Goal: Transaction & Acquisition: Book appointment/travel/reservation

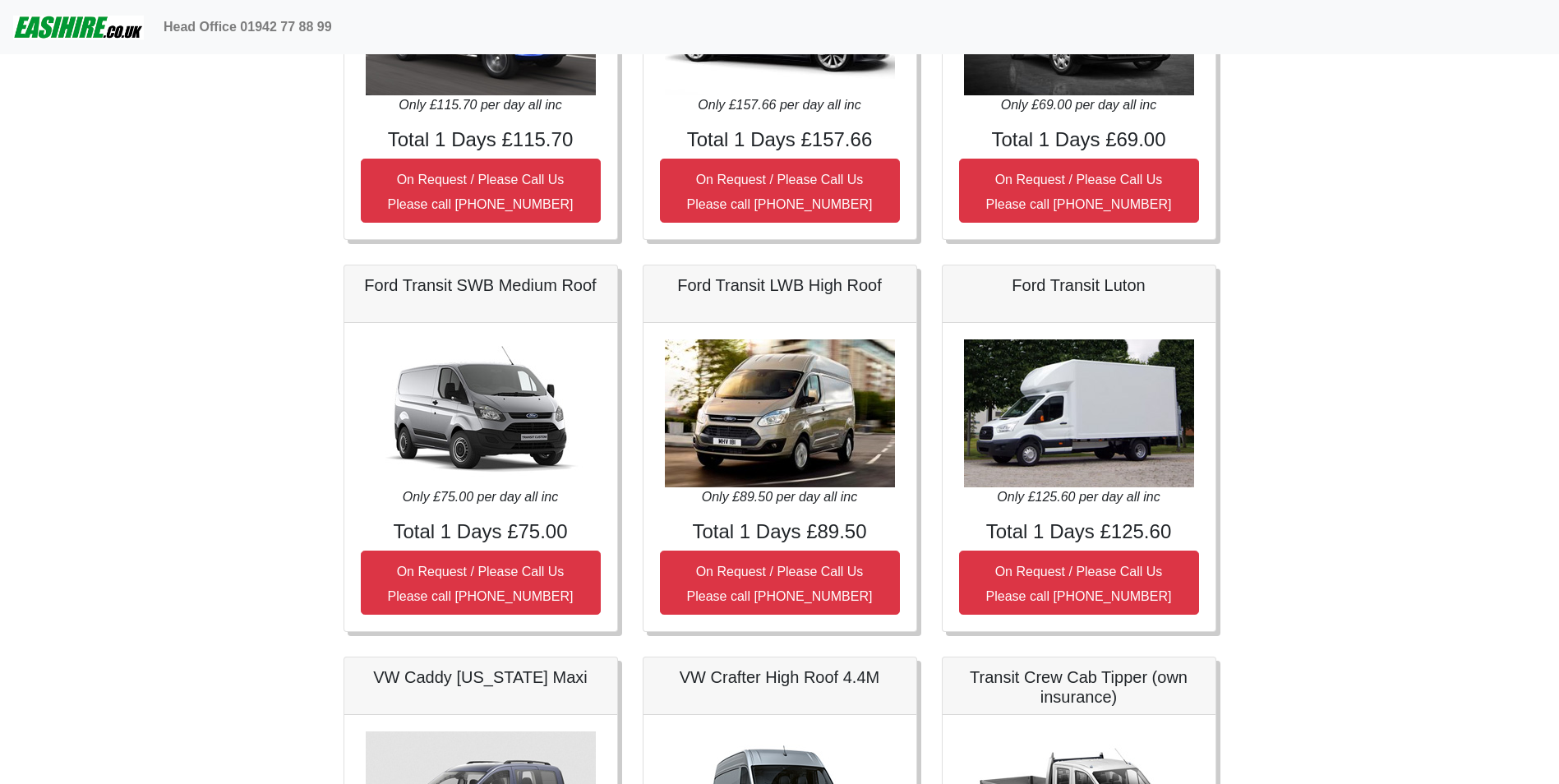
scroll to position [732, 0]
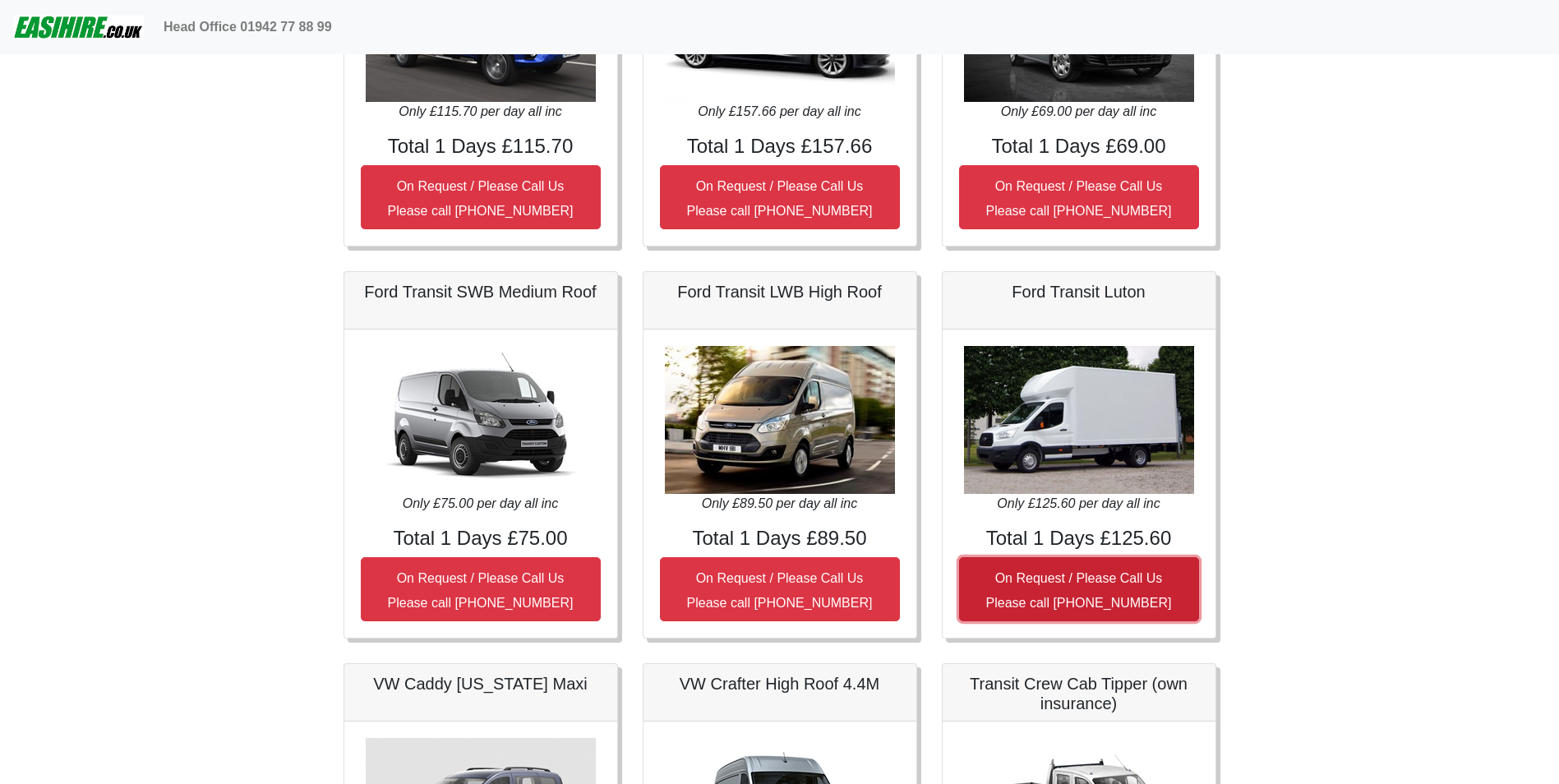
click at [1064, 582] on small "On Request / Please Call Us Please call [PHONE_NUMBER]" at bounding box center [1079, 590] width 186 height 39
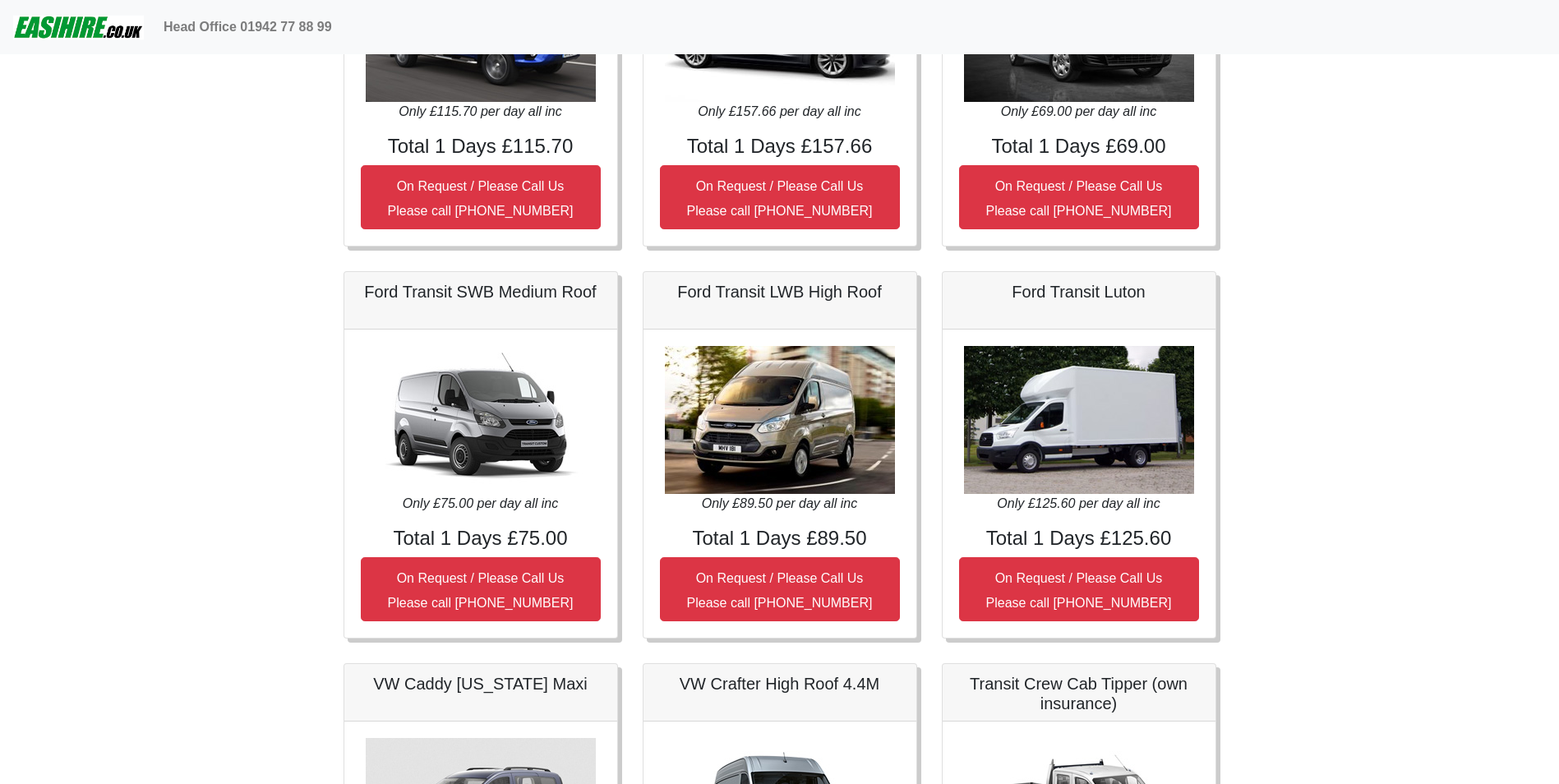
click at [1104, 384] on img at bounding box center [1079, 419] width 230 height 148
click at [1046, 461] on img at bounding box center [1079, 419] width 230 height 148
click at [1046, 460] on img at bounding box center [1079, 419] width 230 height 148
click at [1050, 449] on img at bounding box center [1079, 419] width 230 height 148
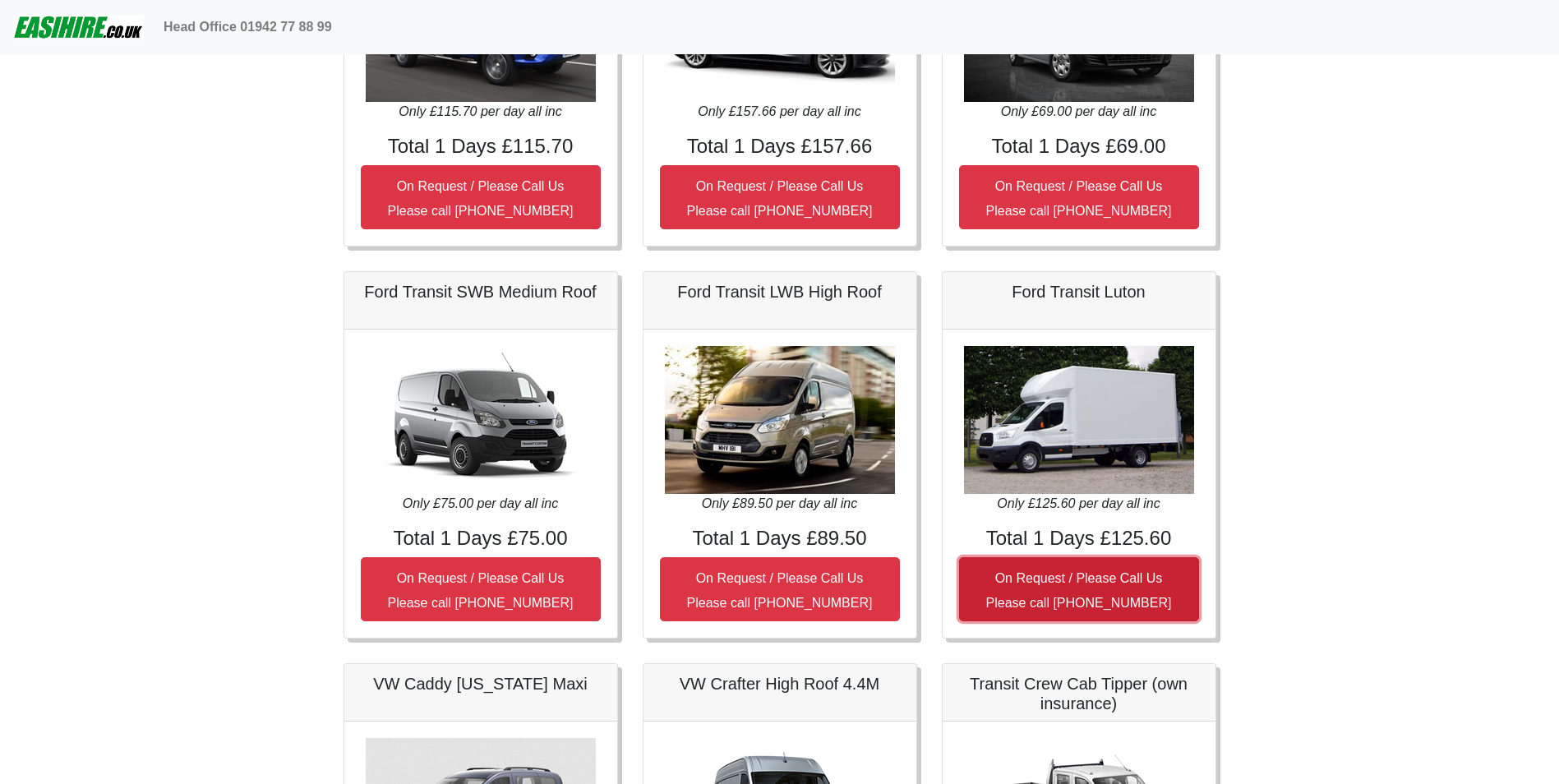
click at [1043, 567] on button "On Request / Please Call Us Please call [PHONE_NUMBER]" at bounding box center [1079, 589] width 240 height 64
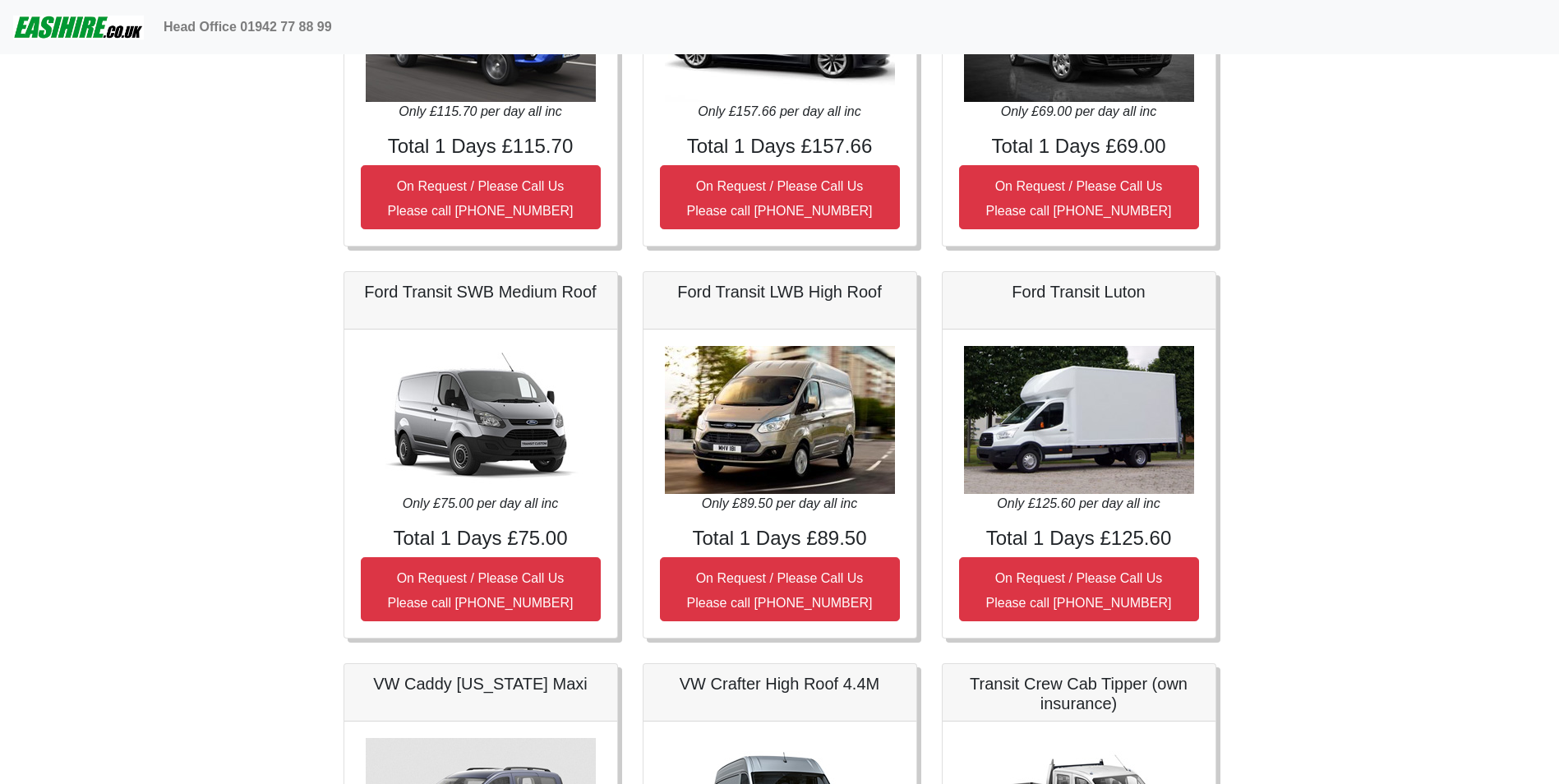
click at [1109, 408] on img at bounding box center [1079, 419] width 230 height 148
click at [1079, 295] on h5 "Ford Transit Luton" at bounding box center [1079, 291] width 240 height 20
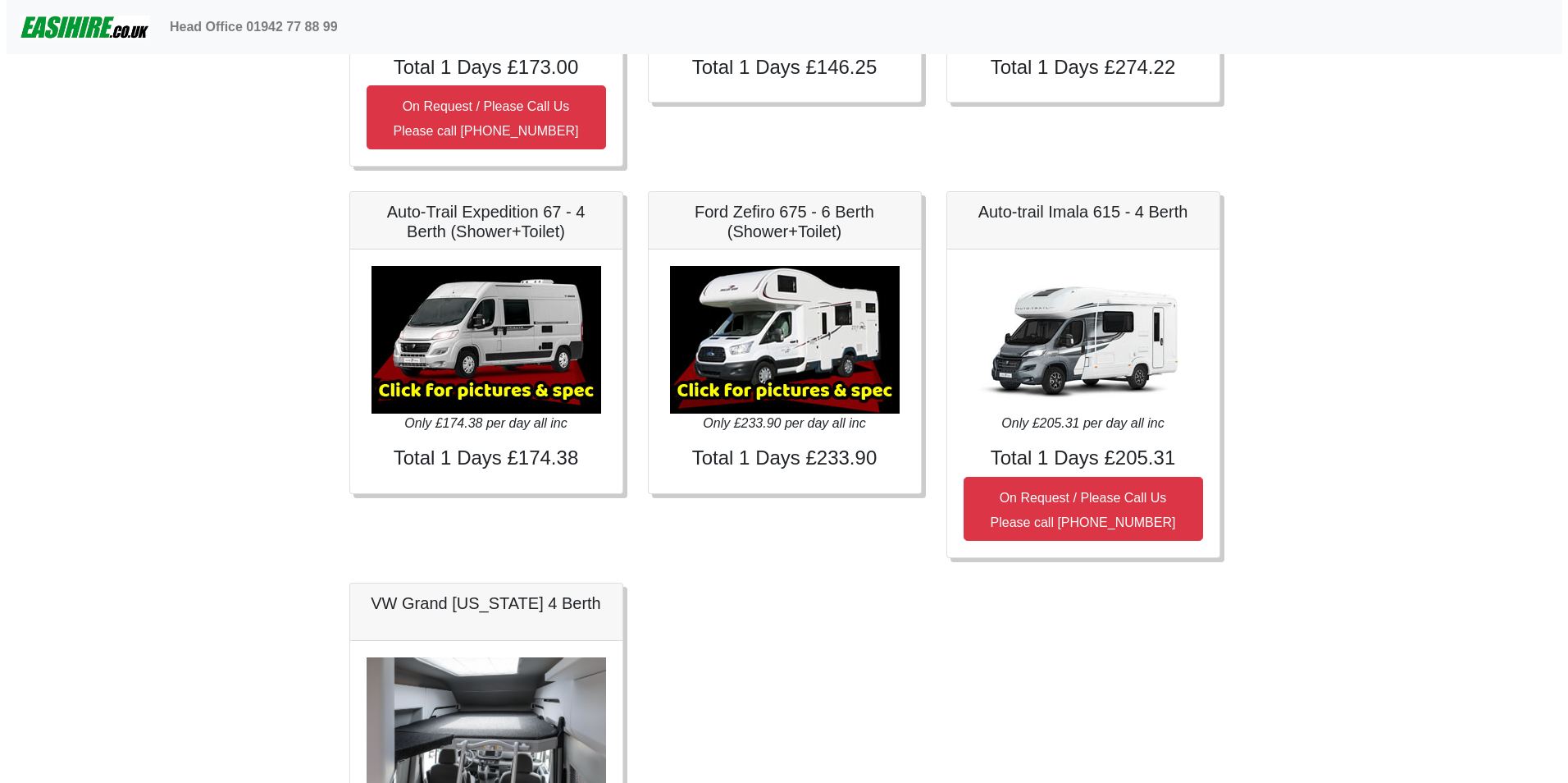
scroll to position [2372, 0]
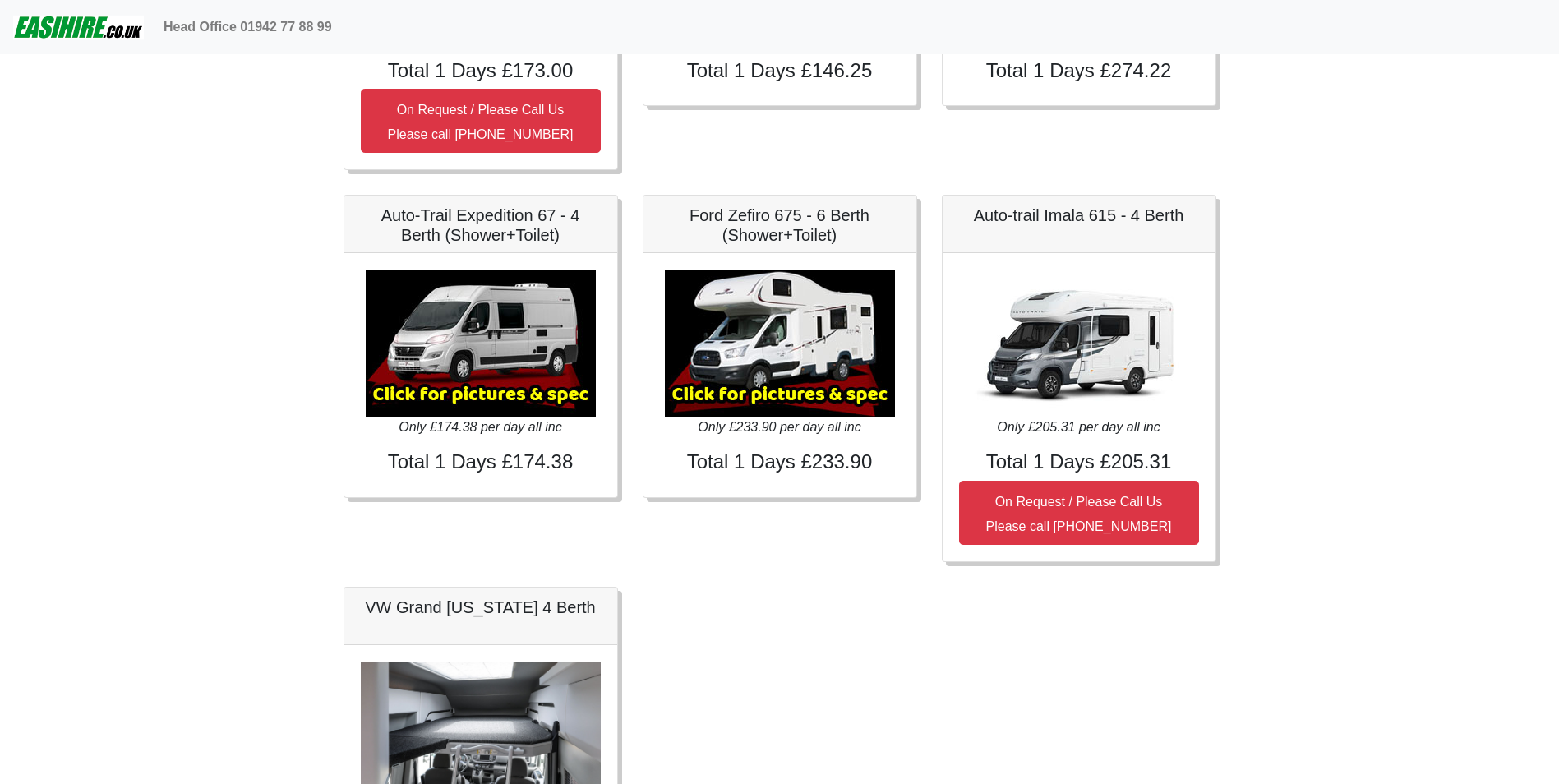
click at [472, 398] on img at bounding box center [481, 343] width 230 height 148
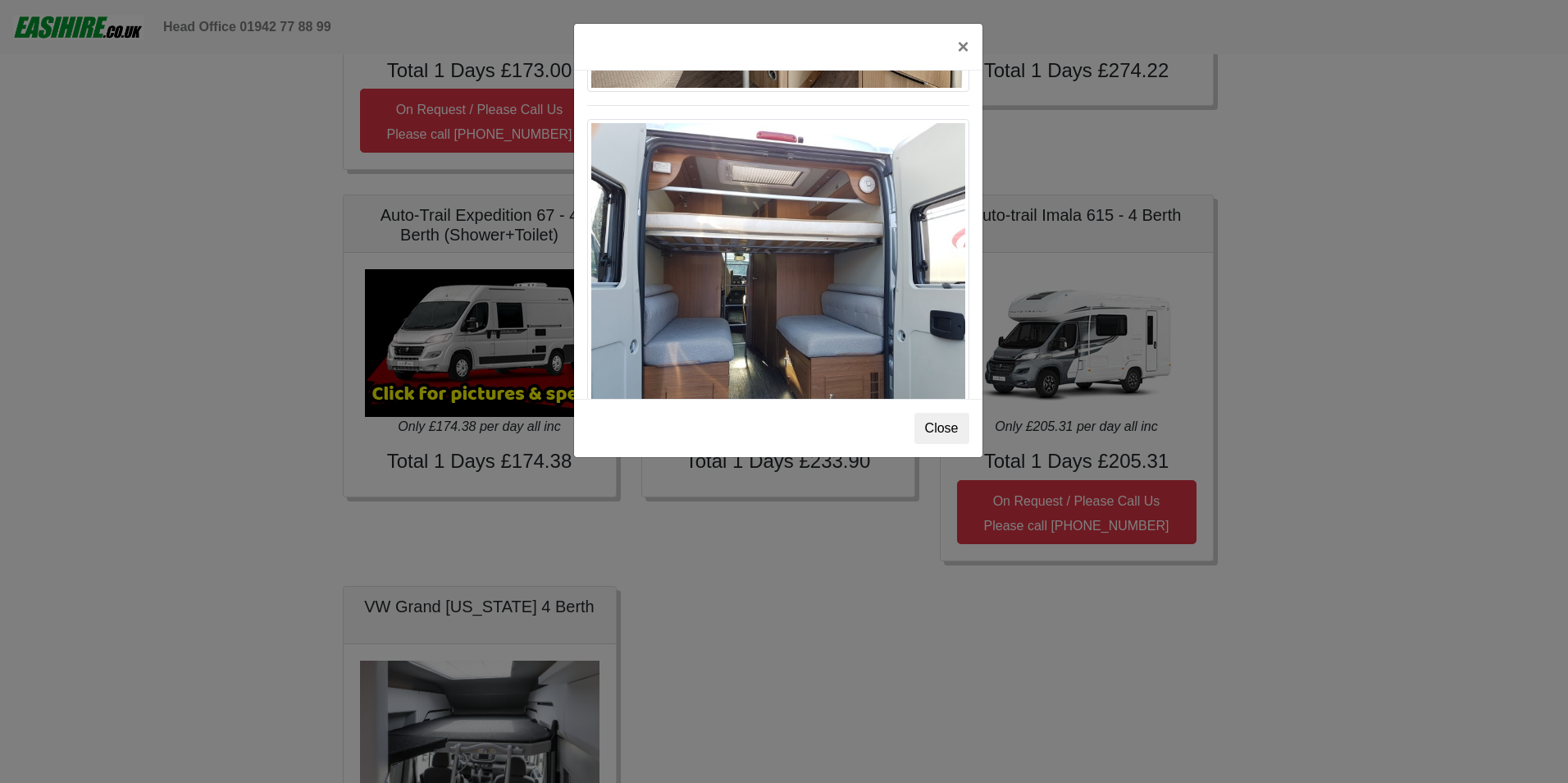
scroll to position [1319, 0]
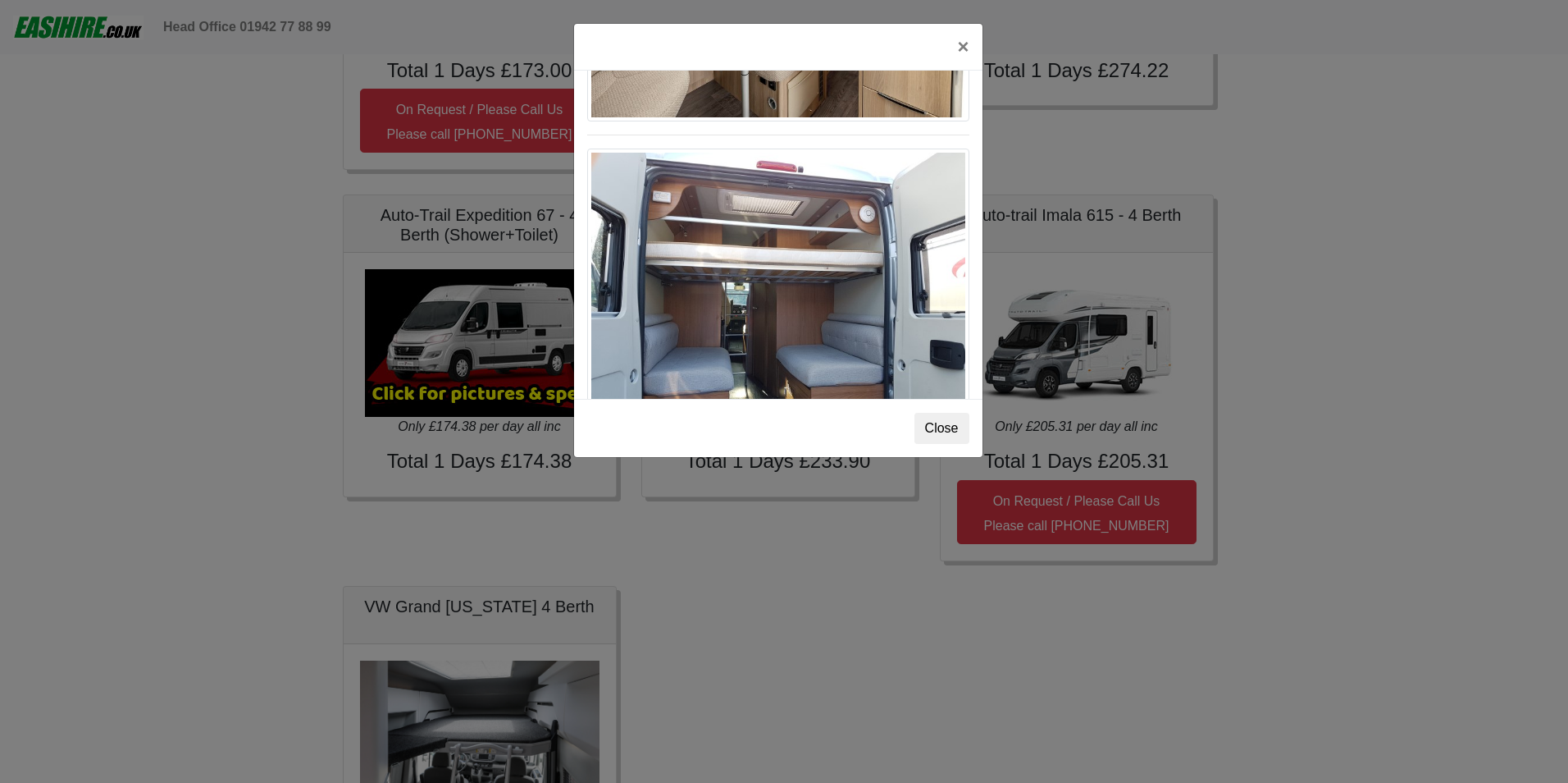
click at [729, 211] on img at bounding box center [778, 293] width 382 height 289
click at [788, 176] on img at bounding box center [778, 293] width 382 height 289
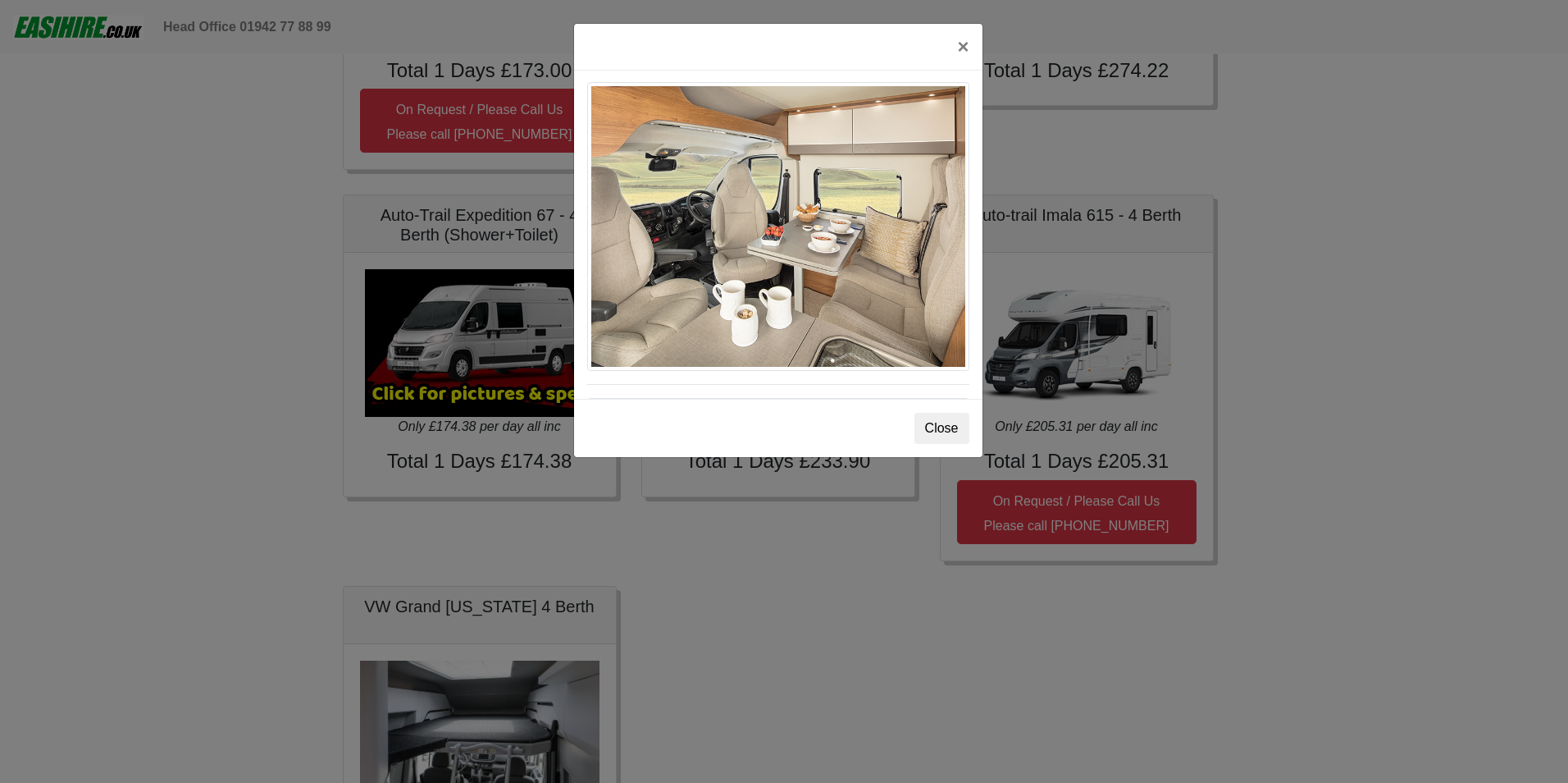
scroll to position [827, 0]
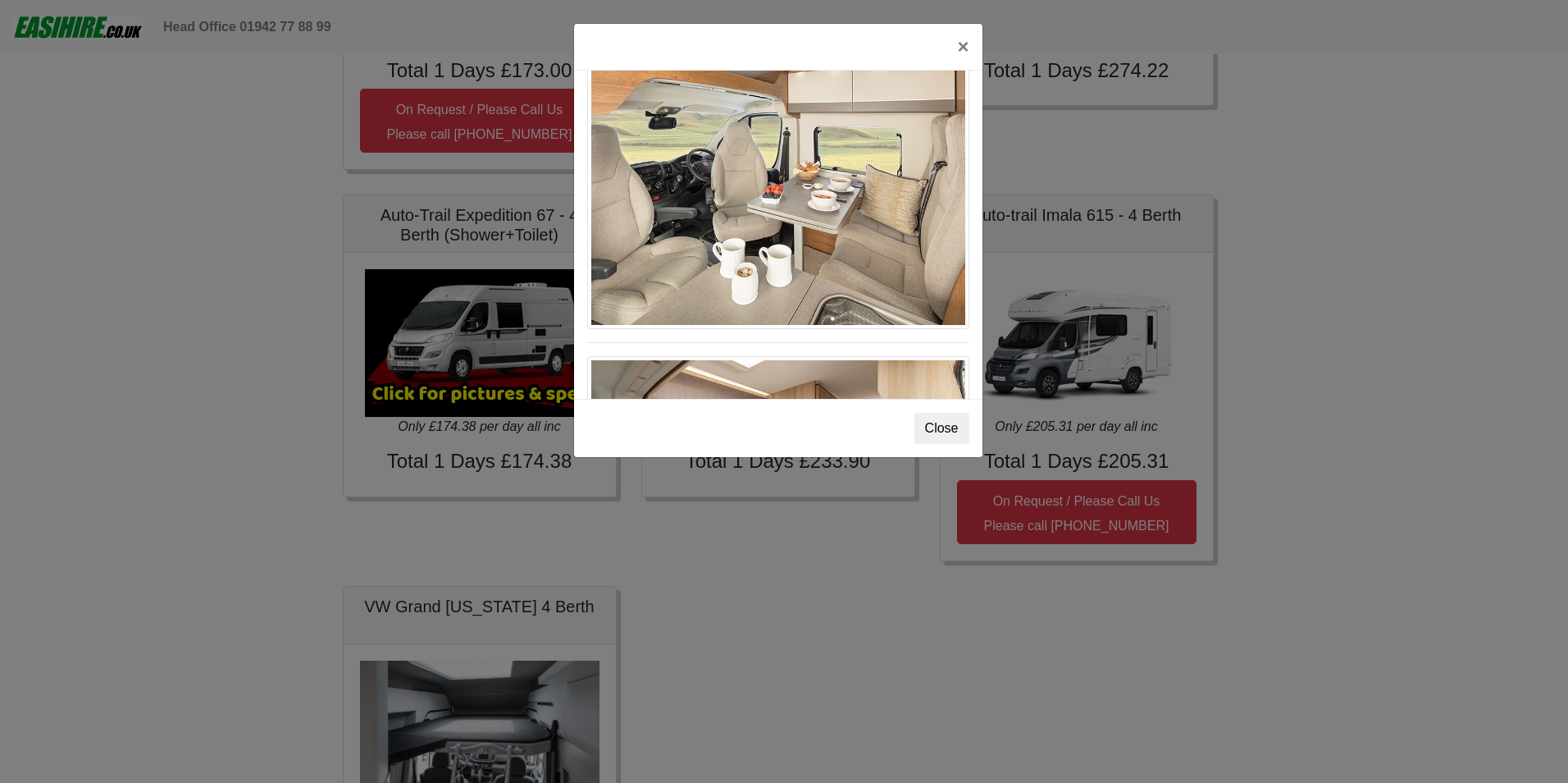
click at [780, 177] on img at bounding box center [778, 185] width 382 height 289
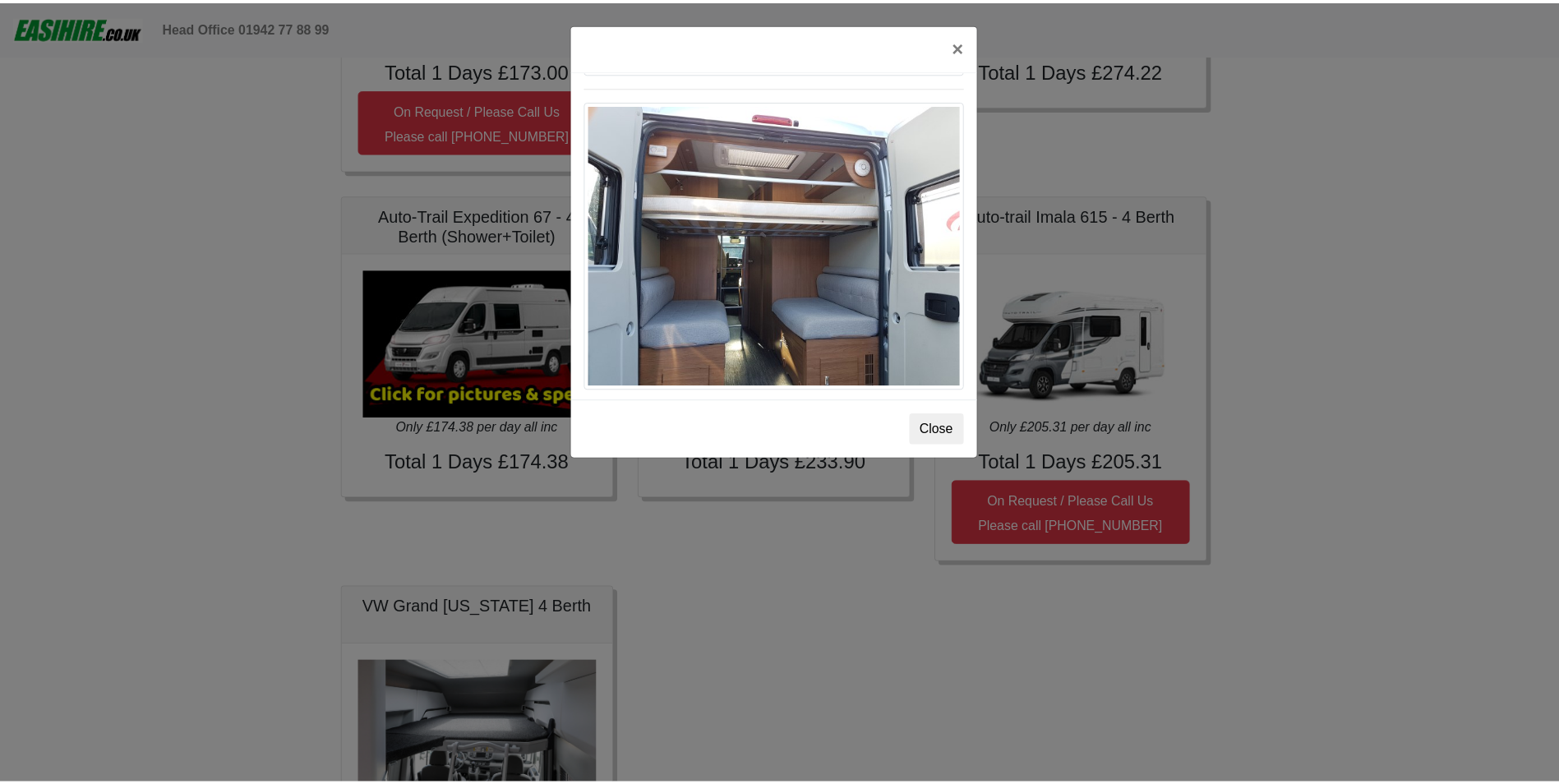
scroll to position [1156, 0]
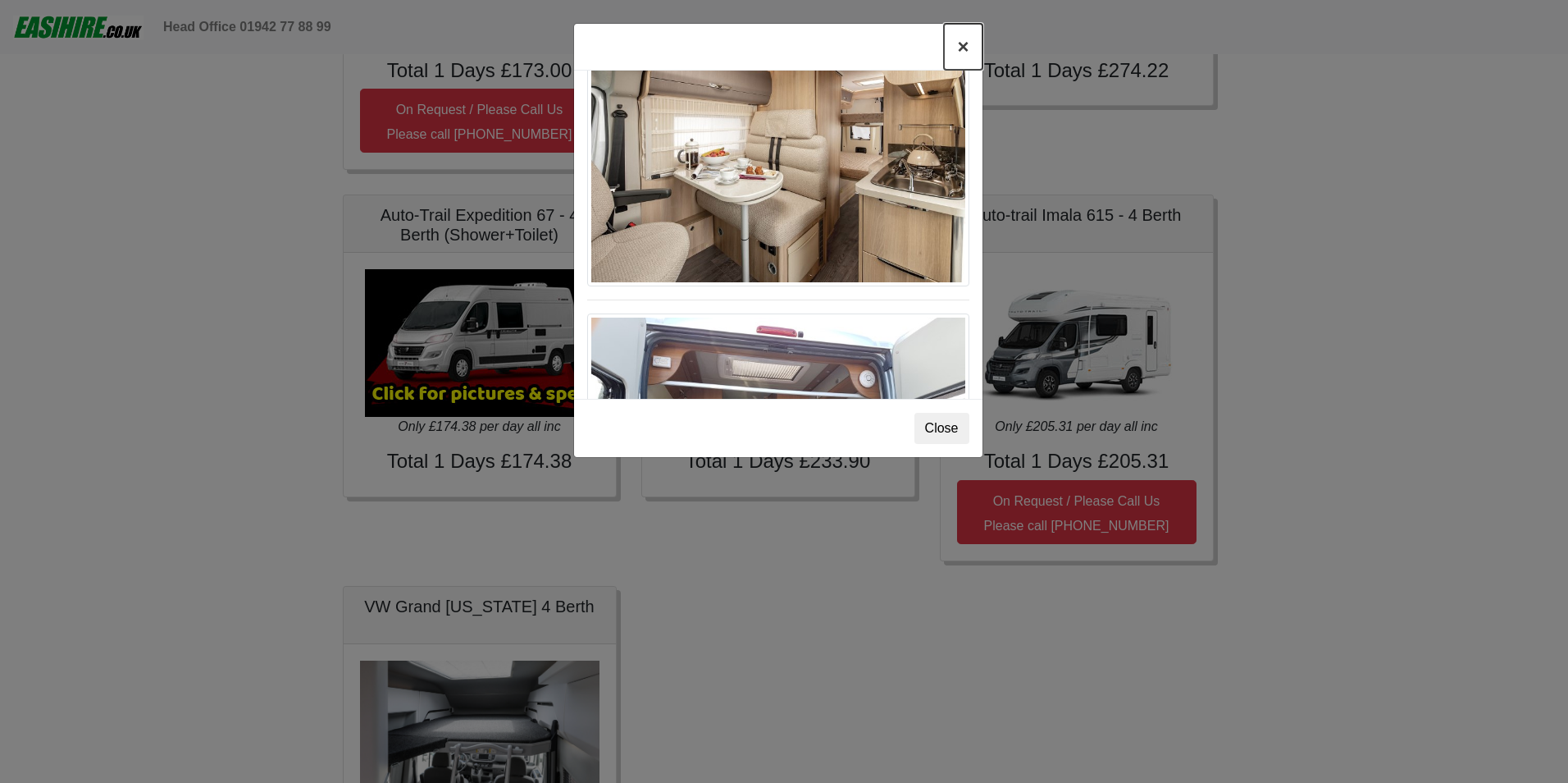
click at [958, 47] on button "×" at bounding box center [963, 47] width 38 height 46
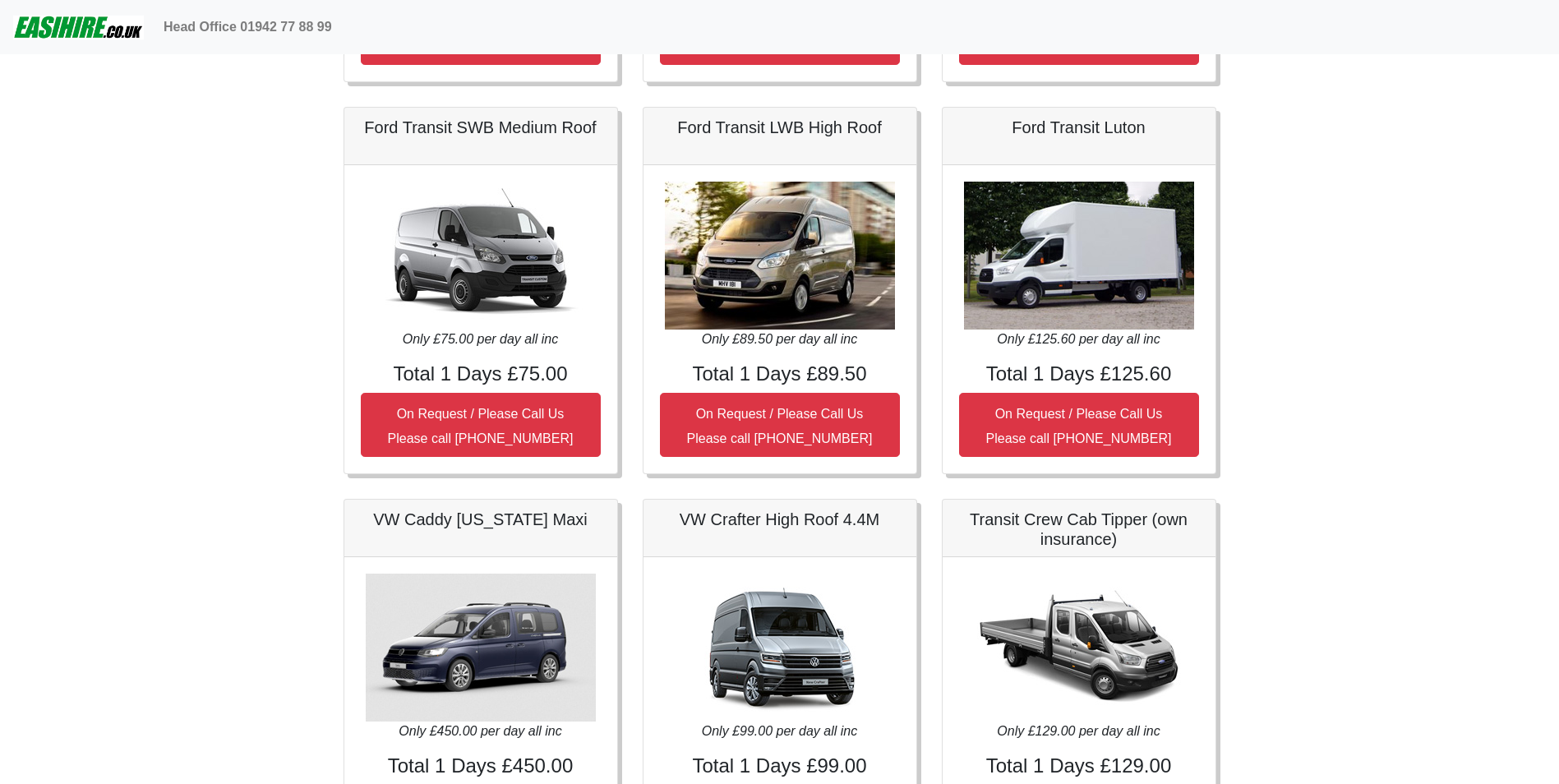
scroll to position [814, 0]
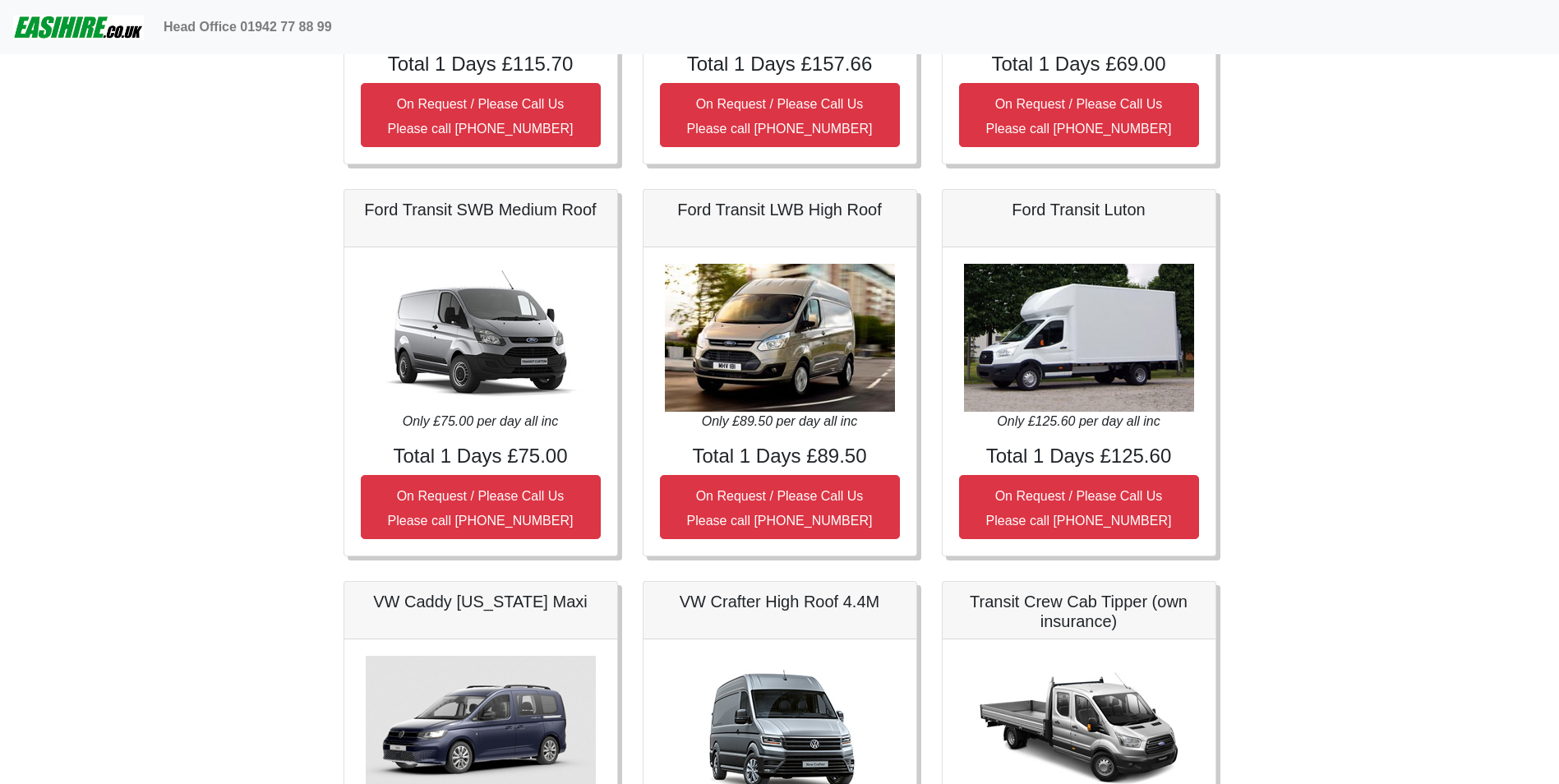
click at [762, 324] on img at bounding box center [780, 337] width 230 height 148
click at [759, 214] on h5 "Ford Transit LWB High Roof" at bounding box center [780, 209] width 240 height 20
click at [744, 329] on img at bounding box center [780, 337] width 230 height 148
click at [744, 325] on img at bounding box center [780, 337] width 230 height 148
click at [744, 324] on img at bounding box center [780, 337] width 230 height 148
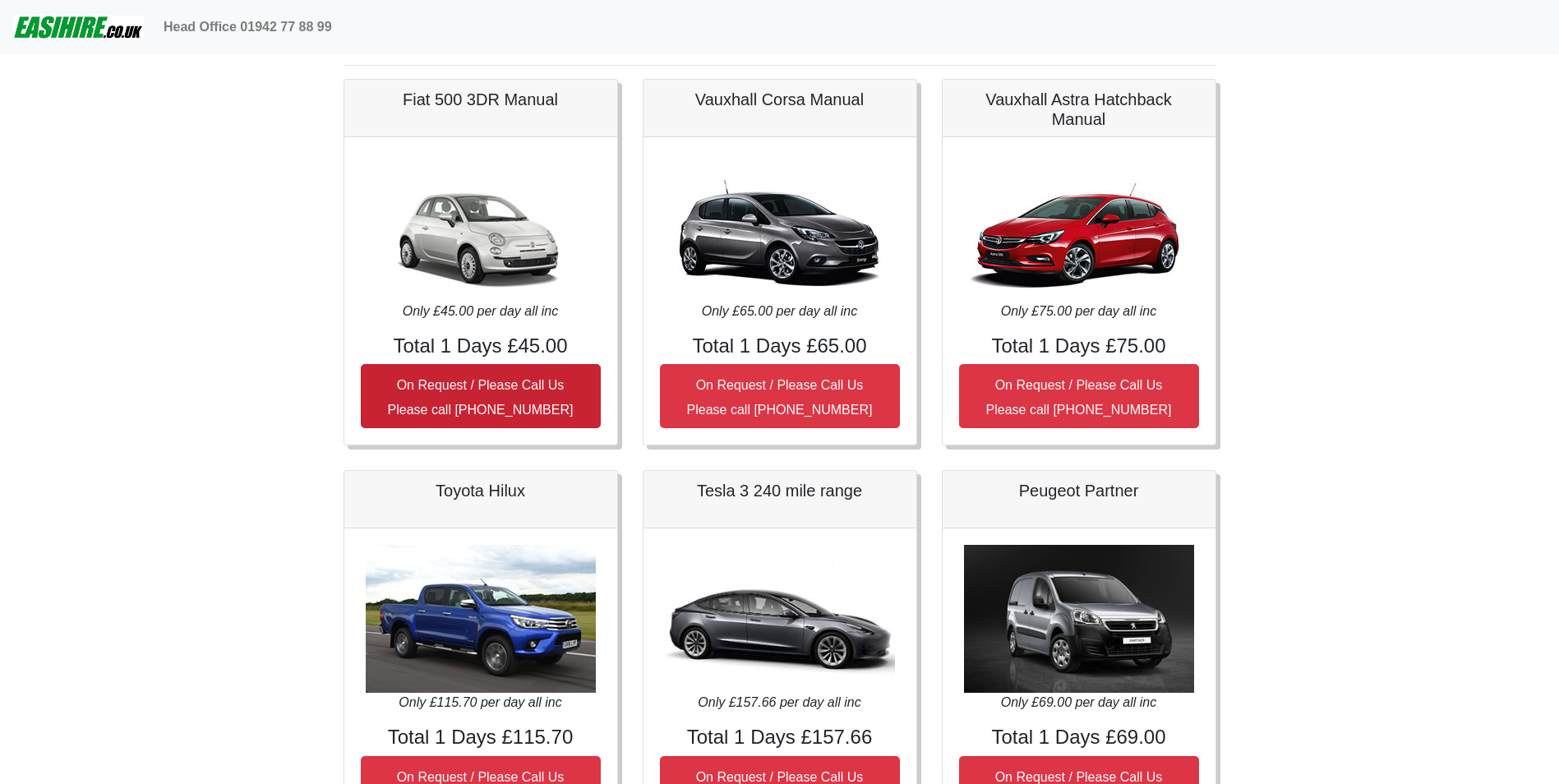
scroll to position [0, 0]
